Goal: Check status: Check status

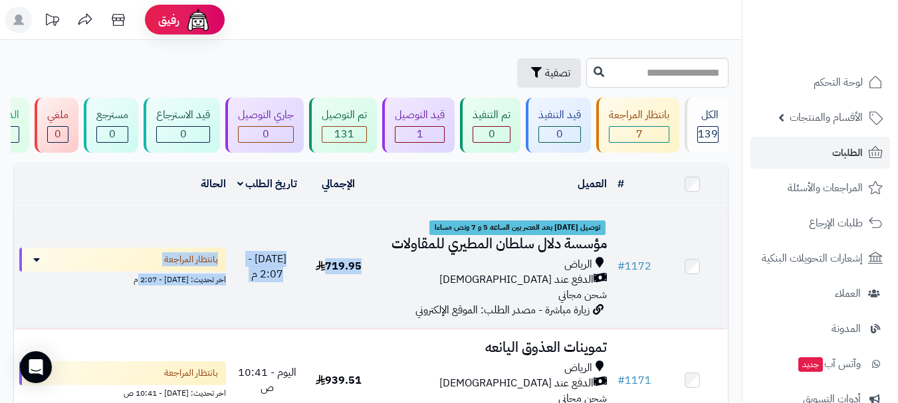
drag, startPoint x: 351, startPoint y: 275, endPoint x: 124, endPoint y: 295, distance: 227.5
click at [124, 295] on tr "# 1172 توصيل اليوم بعد العصر بين الساعه 5 و 7 ونص مساءا مؤسسة دلال سلطان المطير…" at bounding box center [371, 267] width 714 height 124
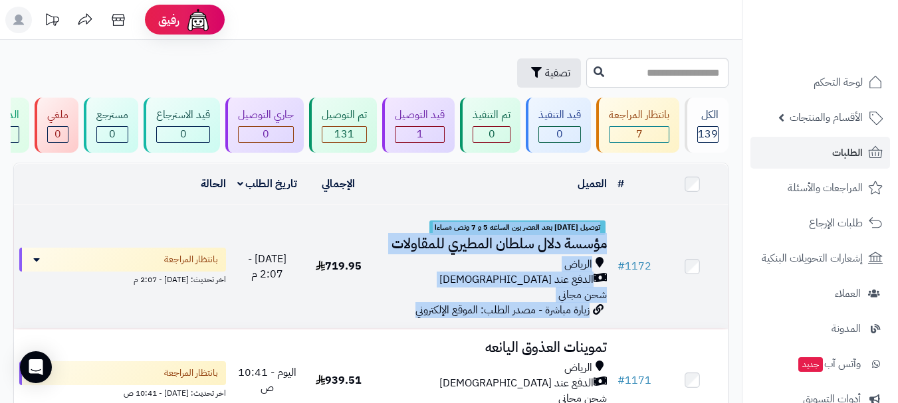
drag, startPoint x: 386, startPoint y: 315, endPoint x: 631, endPoint y: 223, distance: 262.5
click at [618, 217] on tr "# 1172 توصيل اليوم بعد العصر بين الساعه 5 و 7 ونص مساءا مؤسسة دلال سلطان المطير…" at bounding box center [371, 267] width 714 height 124
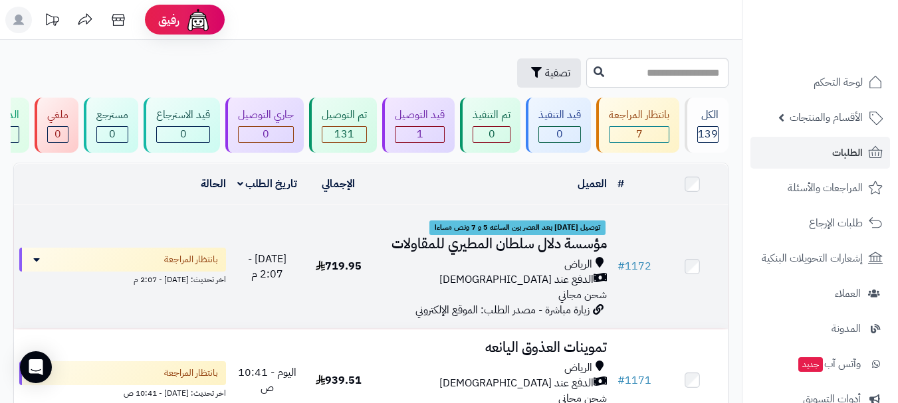
click at [663, 225] on td at bounding box center [692, 267] width 71 height 124
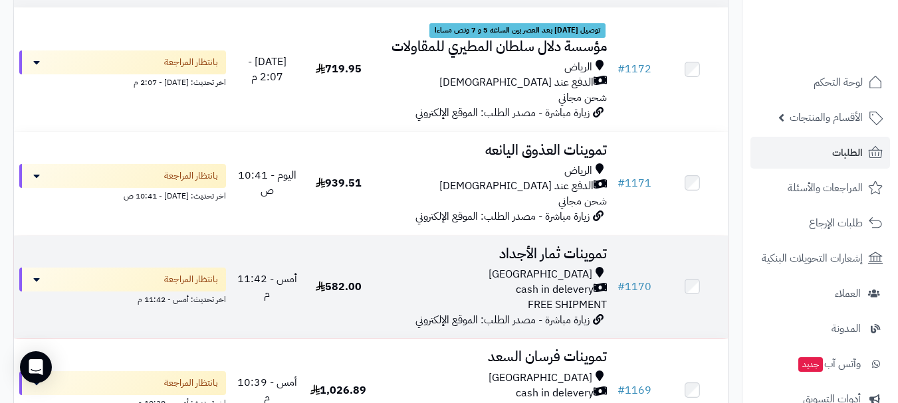
scroll to position [205, 0]
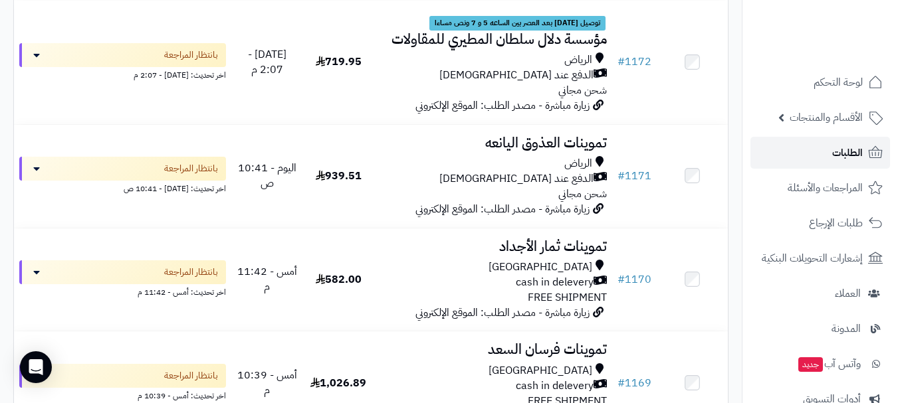
click at [831, 153] on link "الطلبات" at bounding box center [820, 153] width 140 height 32
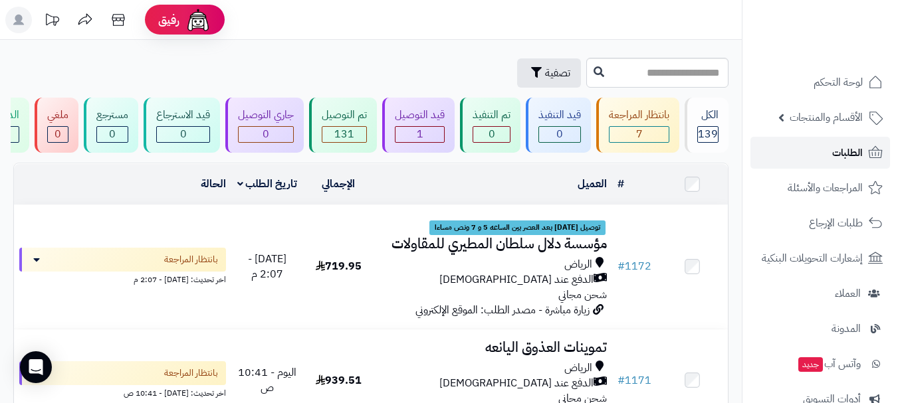
click at [839, 154] on span "الطلبات" at bounding box center [847, 153] width 31 height 19
